Goal: Learn about a topic: Learn about a topic

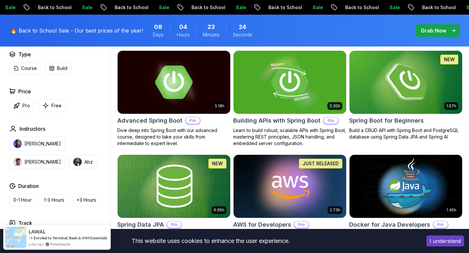
scroll to position [195, 0]
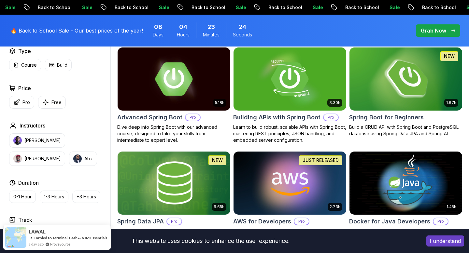
click at [381, 88] on img at bounding box center [406, 79] width 118 height 66
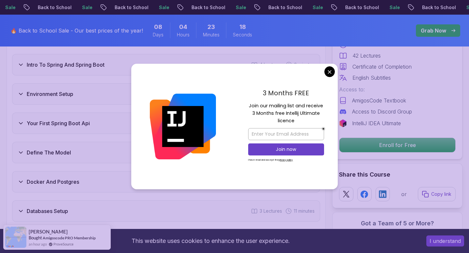
scroll to position [938, 0]
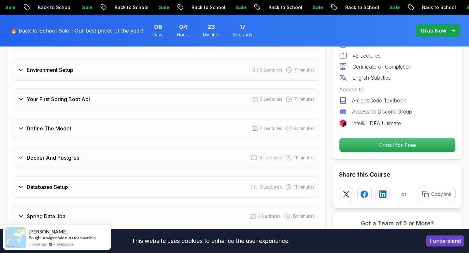
click at [151, 126] on div "Define The Model 2 Lectures 8 minutes" at bounding box center [166, 128] width 308 height 21
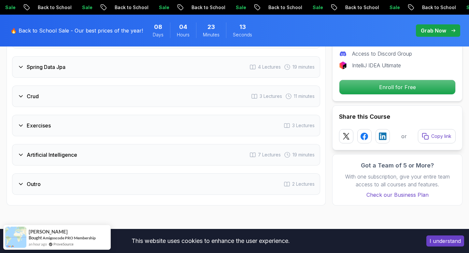
scroll to position [1088, 0]
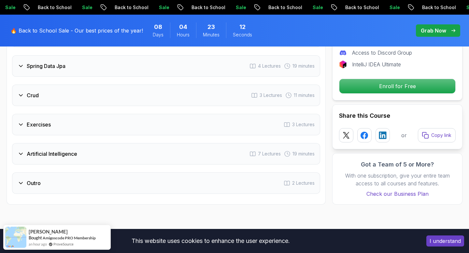
click at [69, 177] on div "Outro 2 Lectures" at bounding box center [166, 183] width 308 height 21
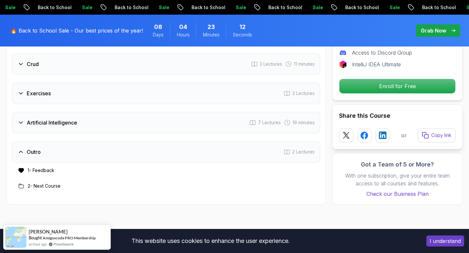
scroll to position [1057, 0]
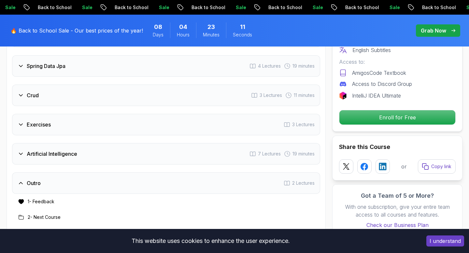
click at [69, 177] on div "Outro 2 Lectures" at bounding box center [166, 183] width 308 height 21
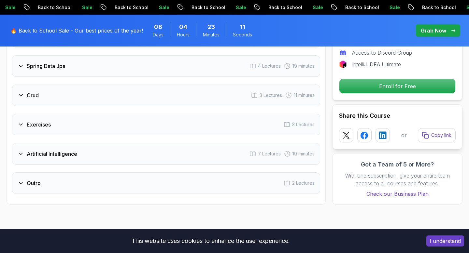
click at [93, 143] on div "Artificial Intelligence 7 Lectures 19 minutes" at bounding box center [166, 153] width 308 height 21
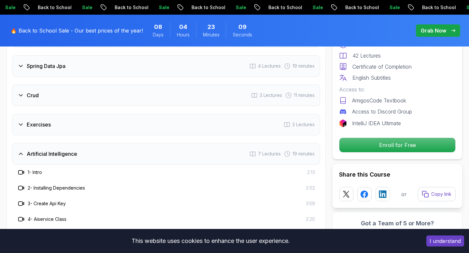
click at [93, 143] on div "Artificial Intelligence 7 Lectures 19 minutes" at bounding box center [166, 153] width 308 height 21
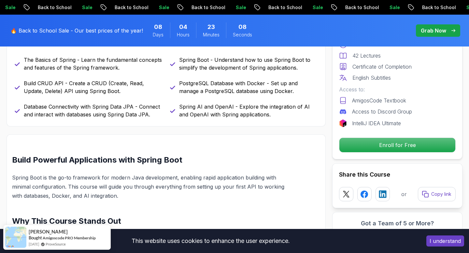
scroll to position [324, 0]
